Goal: Unclear

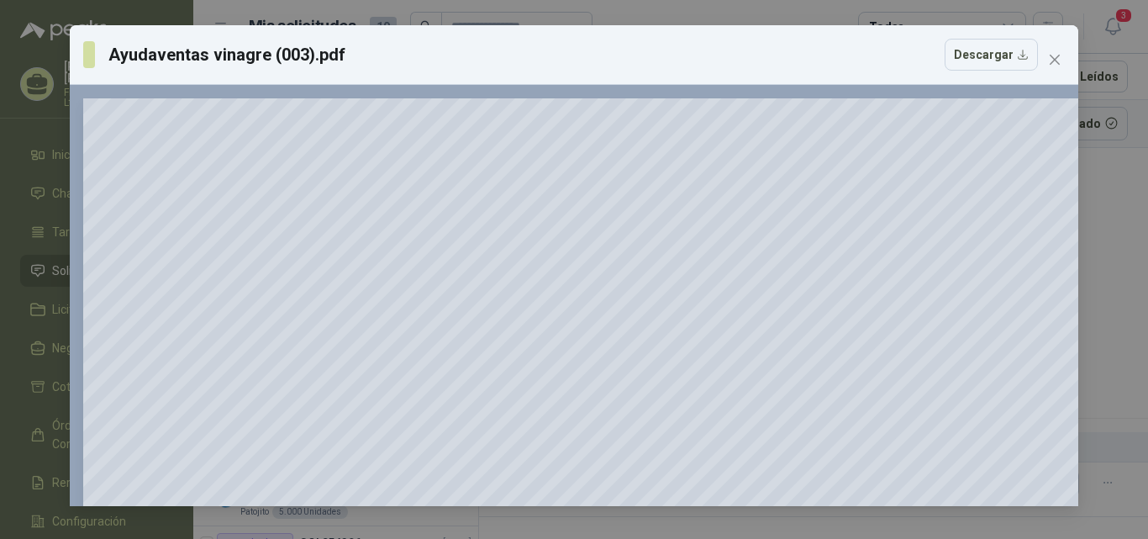
scroll to position [151, 0]
